Goal: Information Seeking & Learning: Check status

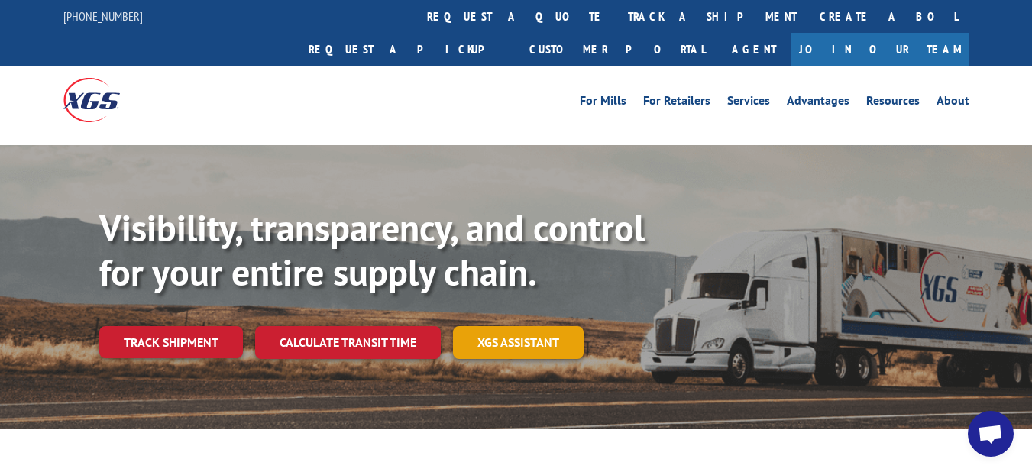
click at [529, 326] on link "XGS ASSISTANT" at bounding box center [518, 342] width 131 height 33
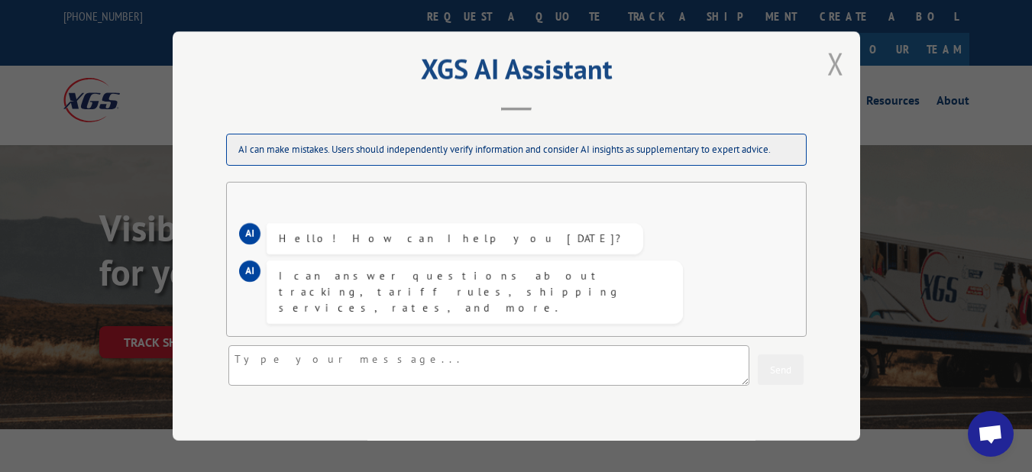
click at [829, 61] on button "Close modal" at bounding box center [836, 64] width 26 height 42
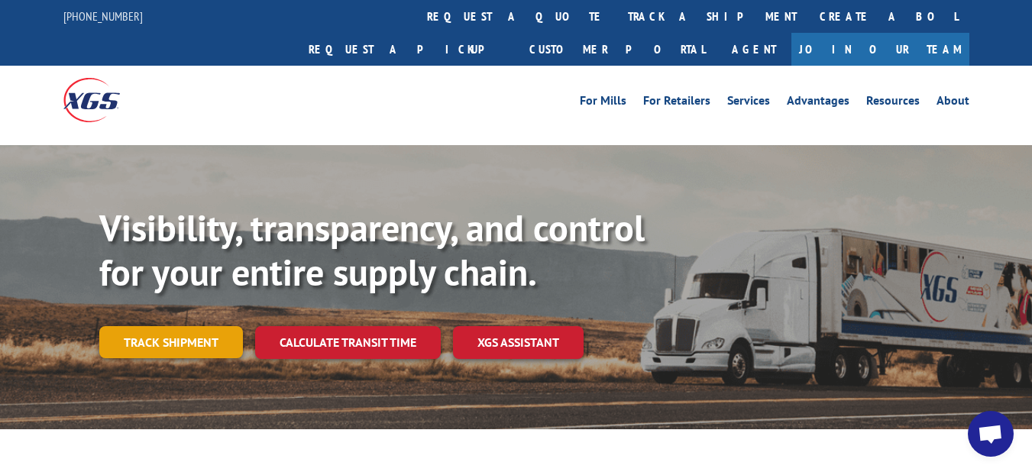
click at [178, 326] on link "Track shipment" at bounding box center [171, 342] width 144 height 32
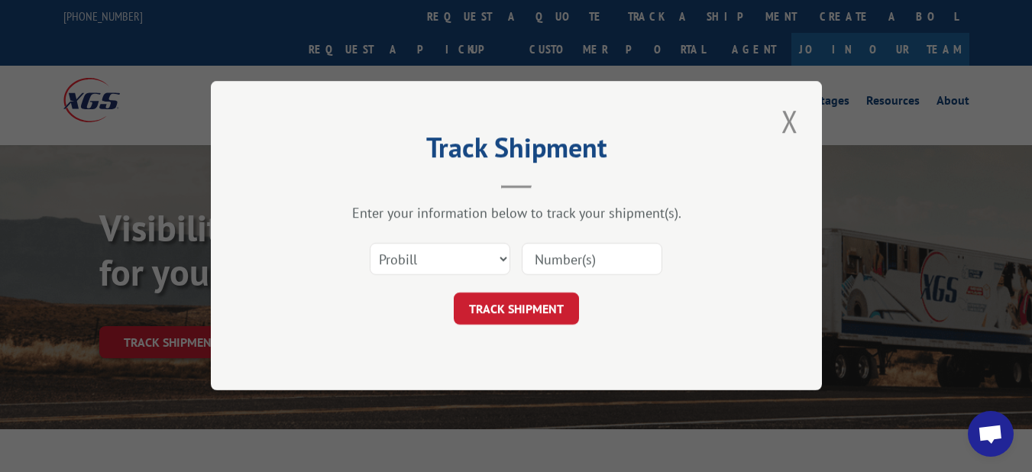
drag, startPoint x: 360, startPoint y: 264, endPoint x: 222, endPoint y: 287, distance: 139.4
click at [360, 269] on div "Select category... Probill BOL PO" at bounding box center [516, 259] width 458 height 50
click at [195, 289] on div "Track Shipment Enter your information below to track your shipment(s). Select c…" at bounding box center [516, 236] width 1032 height 472
click at [788, 119] on button "Close modal" at bounding box center [790, 121] width 26 height 42
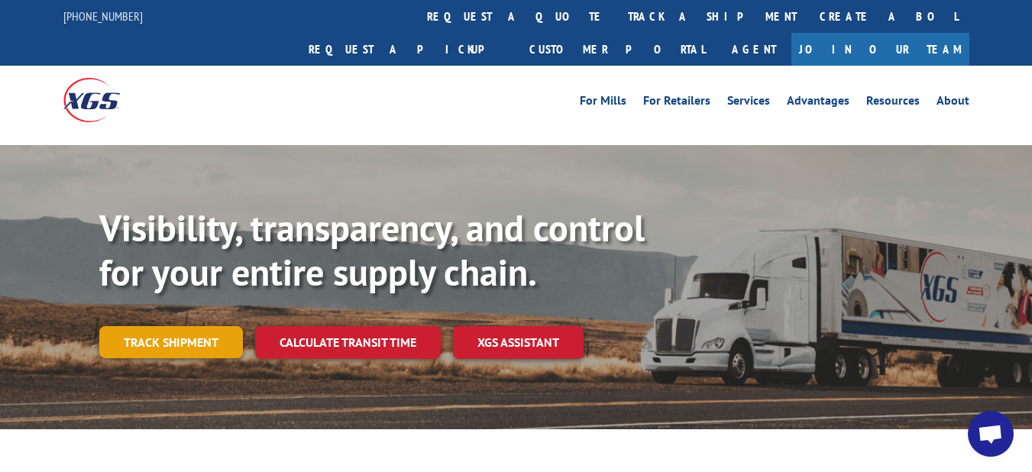
click at [170, 326] on link "Track shipment" at bounding box center [171, 342] width 144 height 32
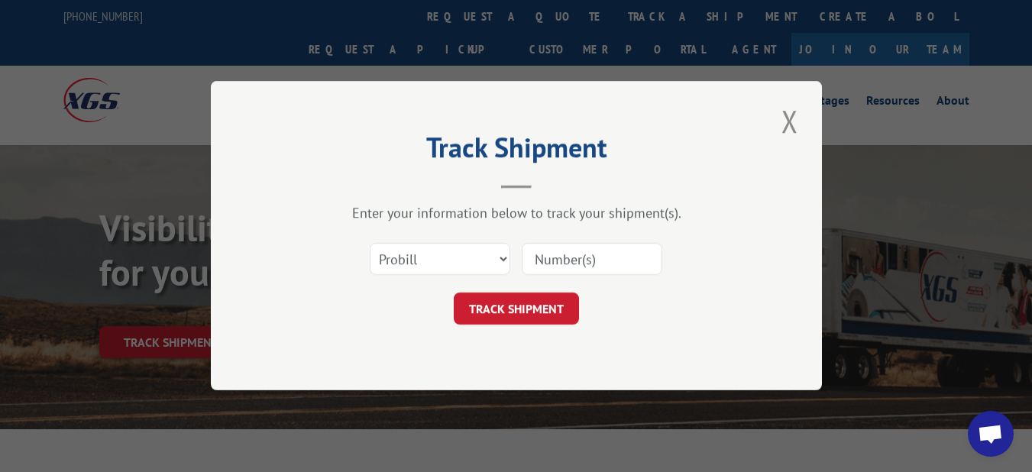
click at [573, 260] on input at bounding box center [592, 260] width 141 height 32
paste input "16955991"
type input "16955991"
click at [516, 312] on button "TRACK SHIPMENT" at bounding box center [516, 309] width 125 height 32
